Goal: Transaction & Acquisition: Book appointment/travel/reservation

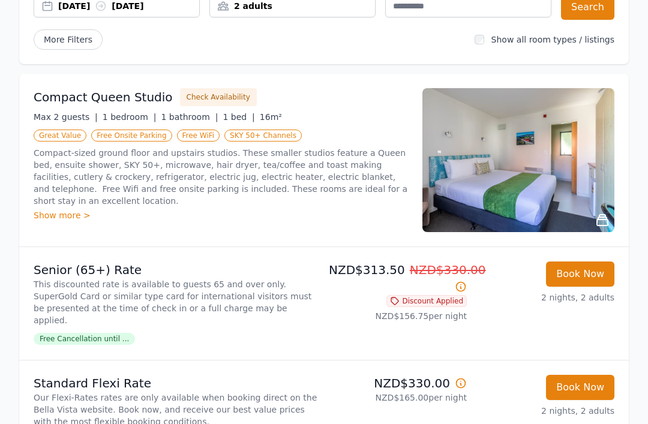
scroll to position [81, 0]
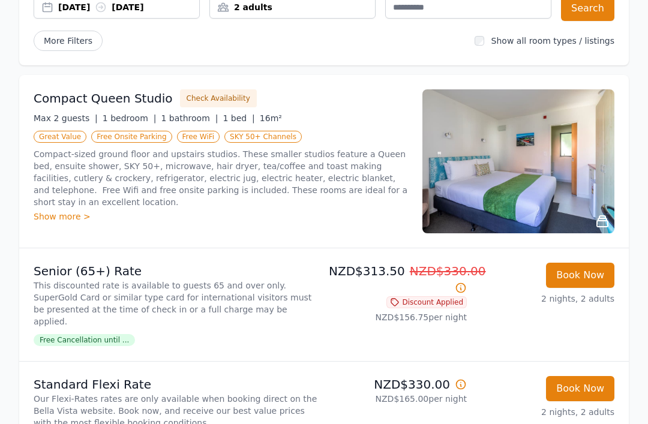
click at [47, 233] on div "Compact Queen Studio Check Availability Max 2 guests | 1 bedroom | 1 bathroom |…" at bounding box center [221, 161] width 374 height 144
click at [65, 211] on div "Show more >" at bounding box center [221, 217] width 374 height 12
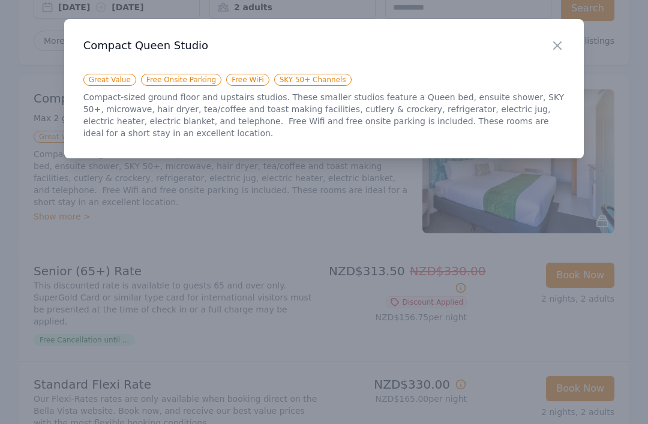
click at [11, 166] on div at bounding box center [324, 212] width 648 height 424
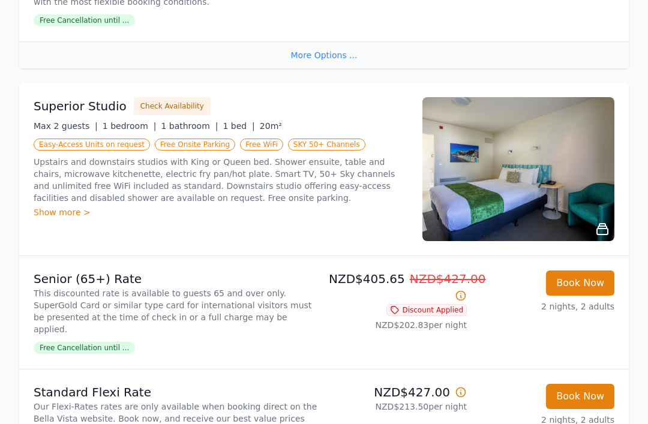
scroll to position [503, 0]
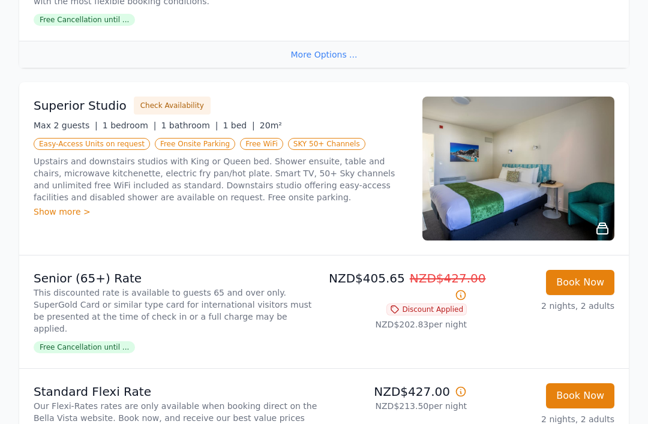
click at [581, 200] on img at bounding box center [518, 169] width 192 height 144
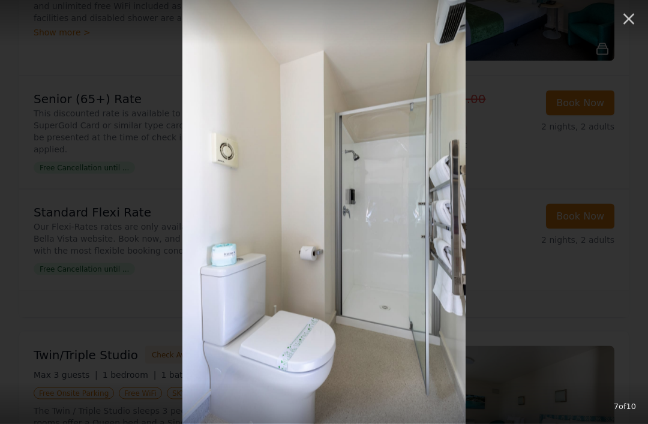
scroll to position [697, 0]
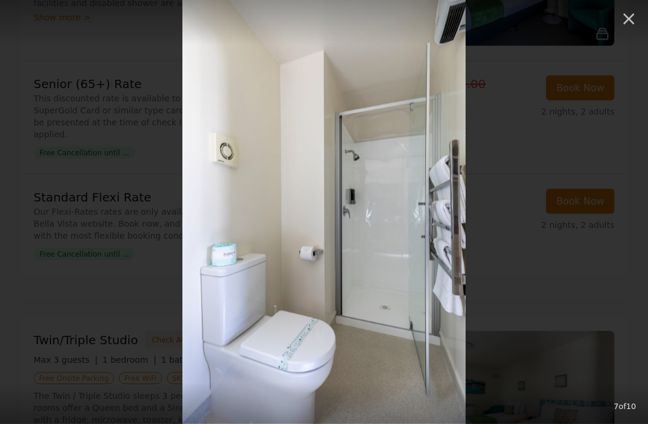
click at [634, 21] on icon "button" at bounding box center [628, 19] width 19 height 19
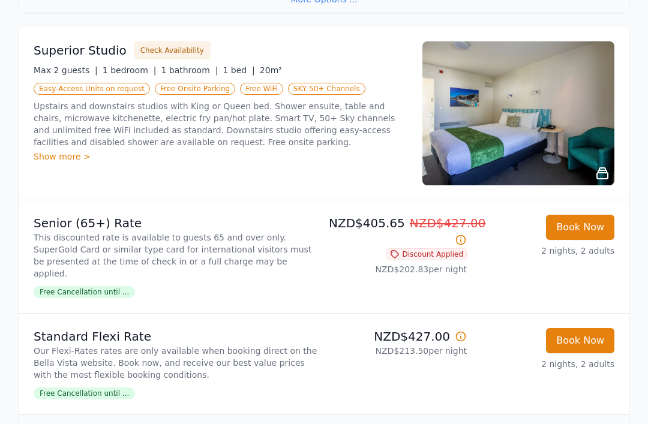
scroll to position [551, 0]
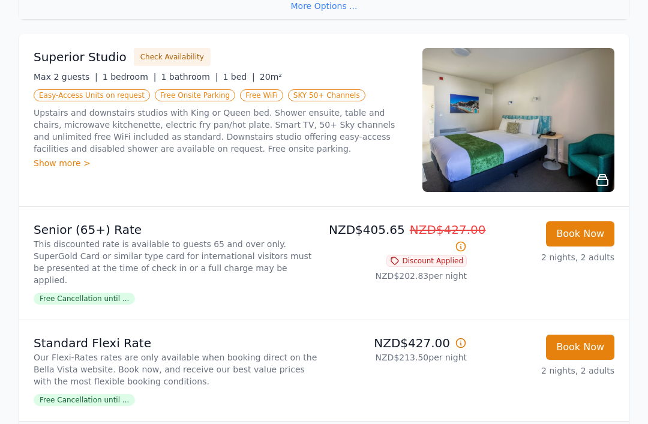
click at [104, 293] on span "Free Cancellation until ..." at bounding box center [84, 299] width 101 height 12
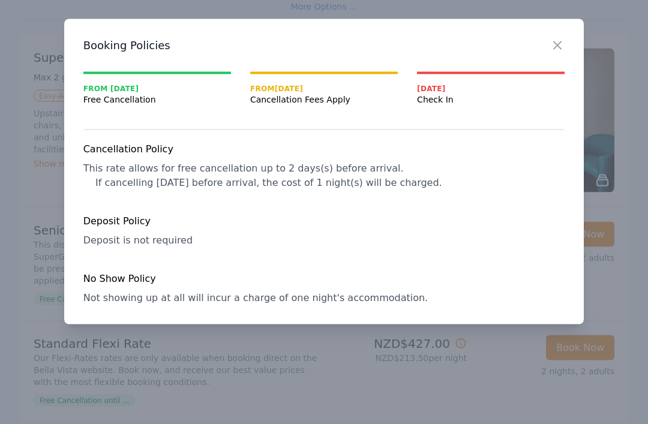
scroll to position [551, 0]
click at [25, 68] on div at bounding box center [324, 212] width 648 height 424
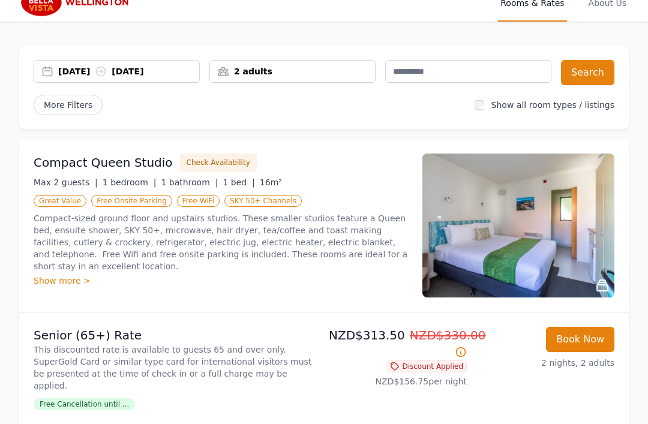
scroll to position [0, 0]
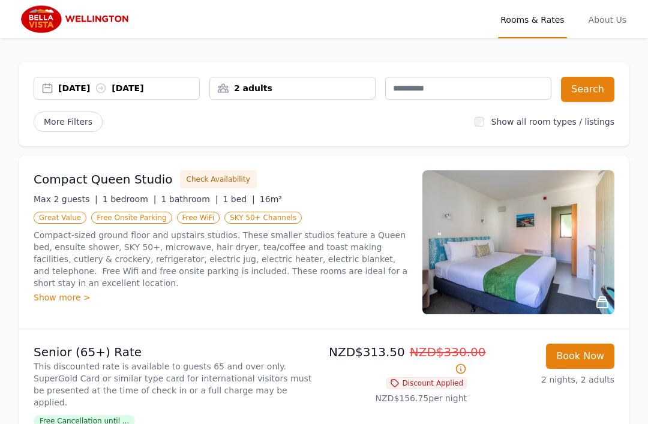
click at [80, 91] on div "[DATE] [DATE]" at bounding box center [128, 88] width 141 height 12
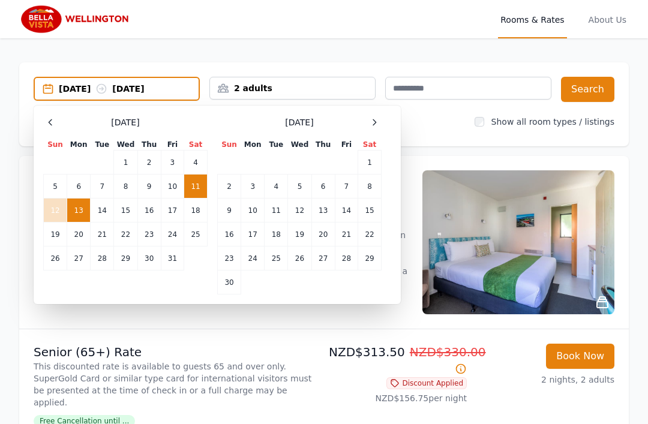
click at [104, 206] on td "14" at bounding box center [102, 211] width 23 height 24
click at [197, 190] on td "11" at bounding box center [195, 187] width 23 height 24
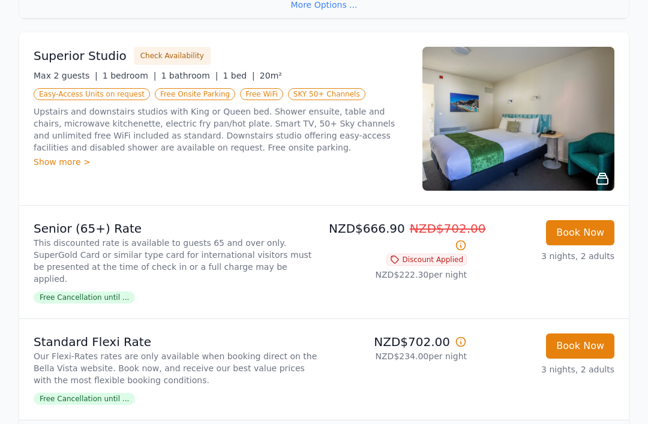
scroll to position [551, 0]
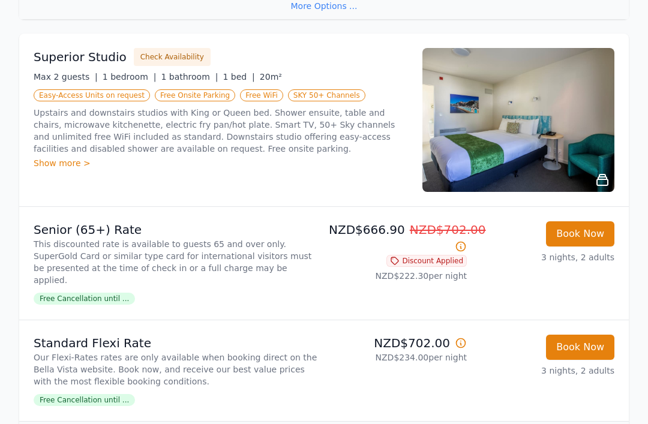
click at [426, 255] on span "Discount Applied" at bounding box center [426, 261] width 80 height 12
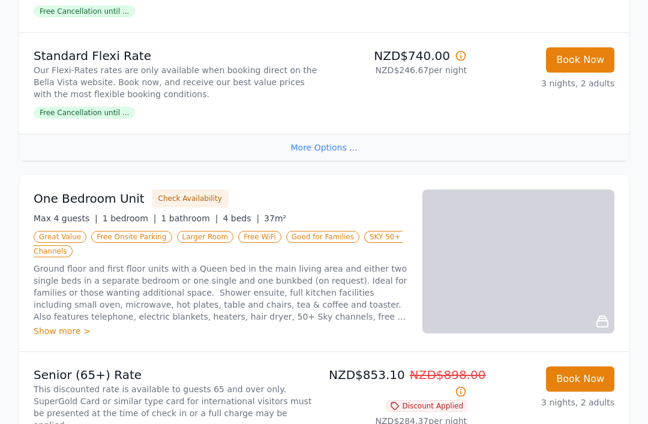
scroll to position [1269, 0]
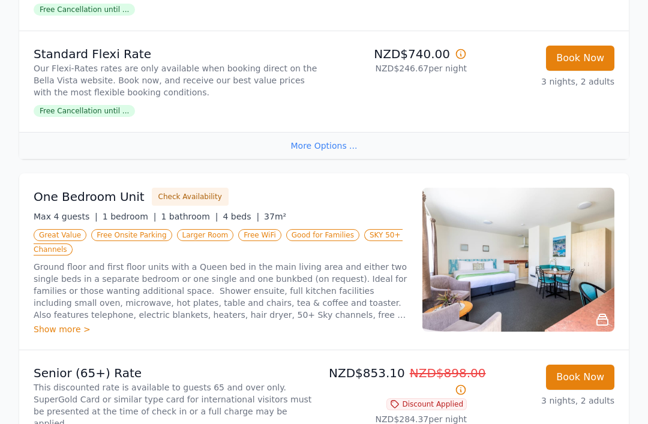
click at [59, 324] on div "Show more >" at bounding box center [221, 330] width 374 height 12
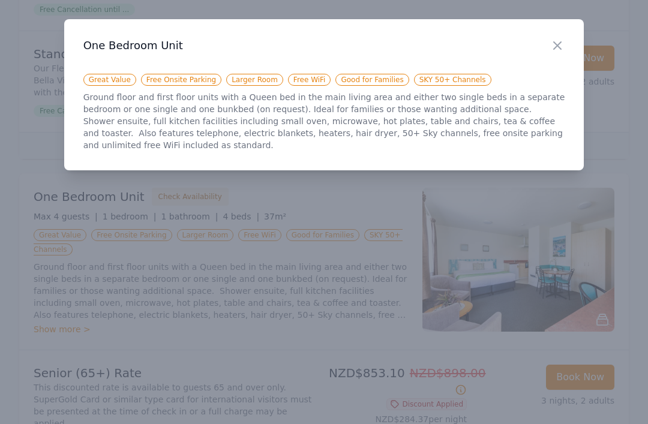
click at [43, 67] on div at bounding box center [324, 212] width 648 height 424
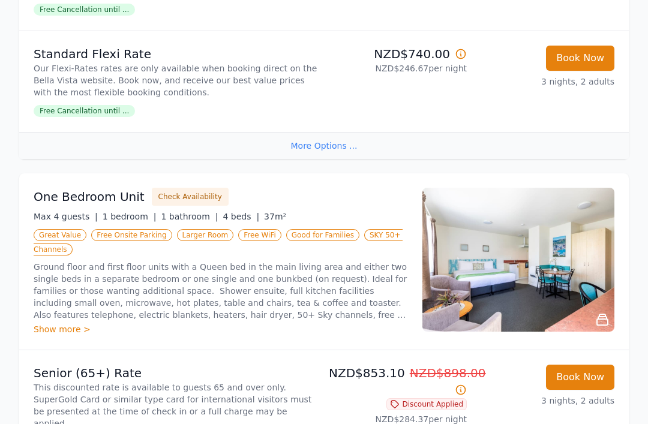
click at [64, 323] on div "Show more >" at bounding box center [221, 329] width 374 height 12
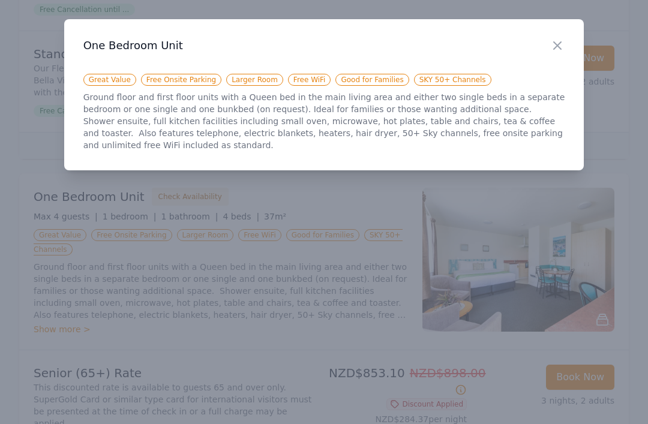
click at [556, 43] on icon "button" at bounding box center [557, 45] width 14 height 14
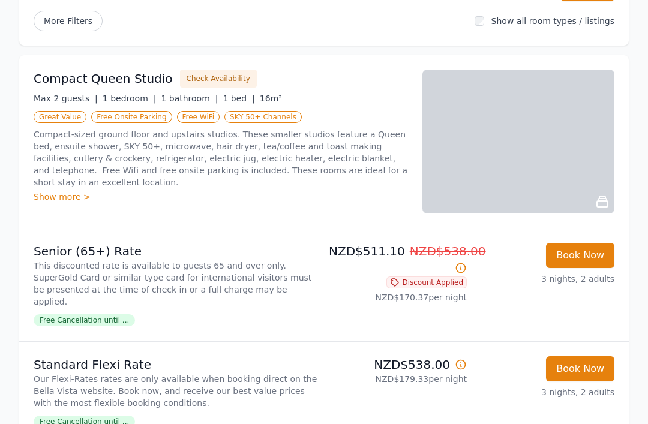
scroll to position [100, 0]
